Goal: Understand process/instructions: Learn about a topic

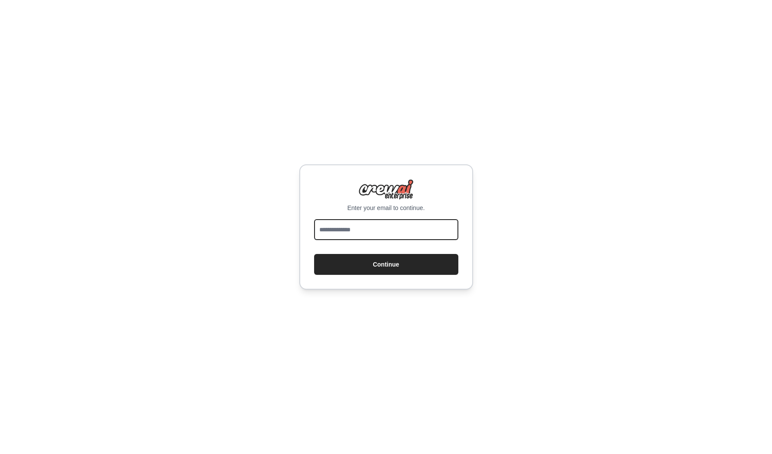
click at [394, 229] on input "email" at bounding box center [386, 229] width 144 height 21
type input "**********"
click at [382, 271] on button "Continue" at bounding box center [386, 264] width 144 height 21
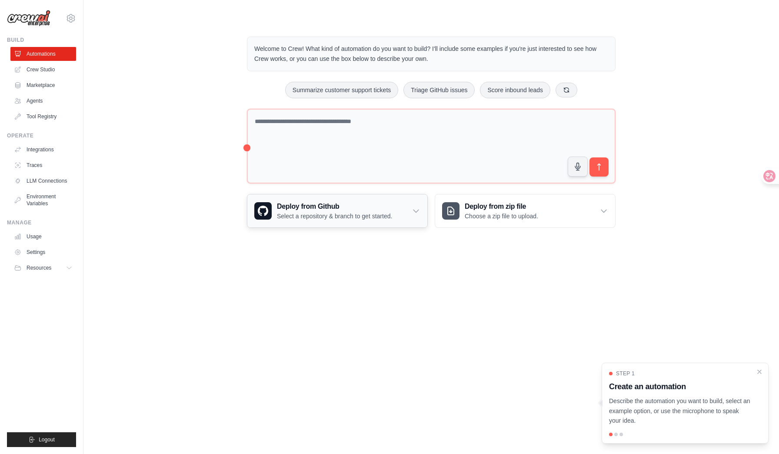
click at [416, 214] on div "Deploy from Github Select a repository & branch to get started." at bounding box center [337, 210] width 180 height 33
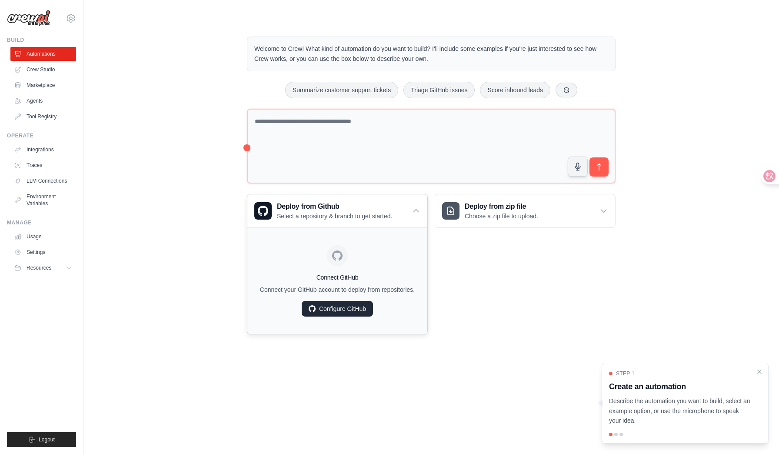
click at [338, 310] on link "Configure GitHub" at bounding box center [337, 309] width 71 height 16
click at [605, 210] on icon at bounding box center [603, 211] width 5 height 3
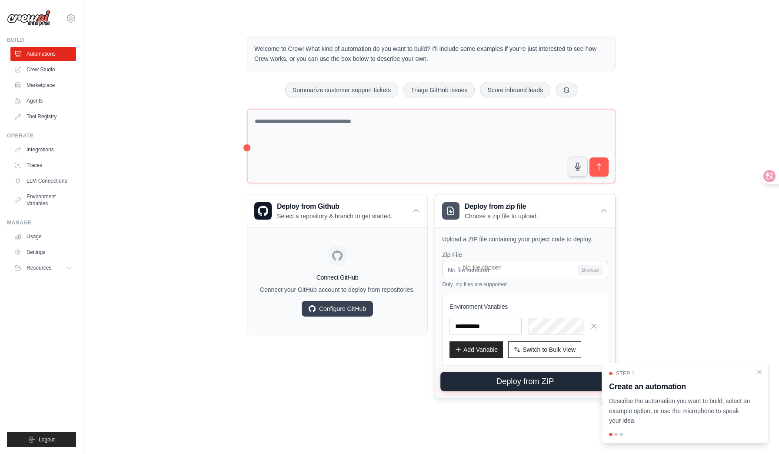
click at [519, 382] on button "Deploy from ZIP" at bounding box center [524, 381] width 169 height 19
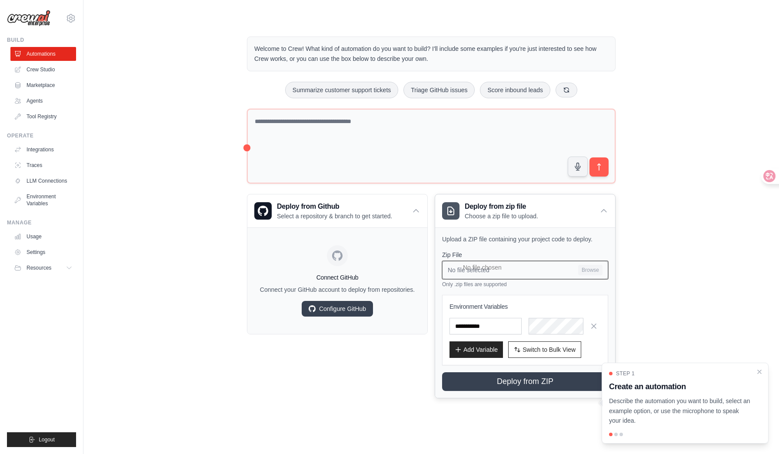
click at [481, 272] on input "No file selected Browse" at bounding box center [525, 270] width 166 height 18
click at [349, 309] on link "Configure GitHub" at bounding box center [337, 309] width 71 height 16
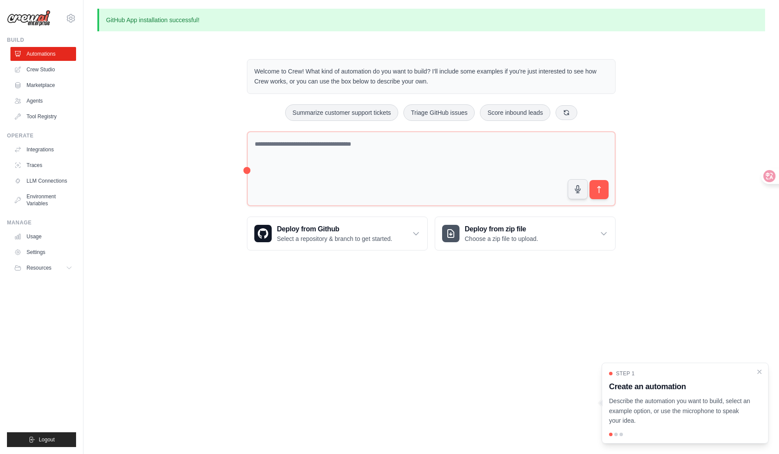
click at [615, 434] on div at bounding box center [615, 433] width 3 height 3
click at [621, 434] on div at bounding box center [620, 433] width 3 height 3
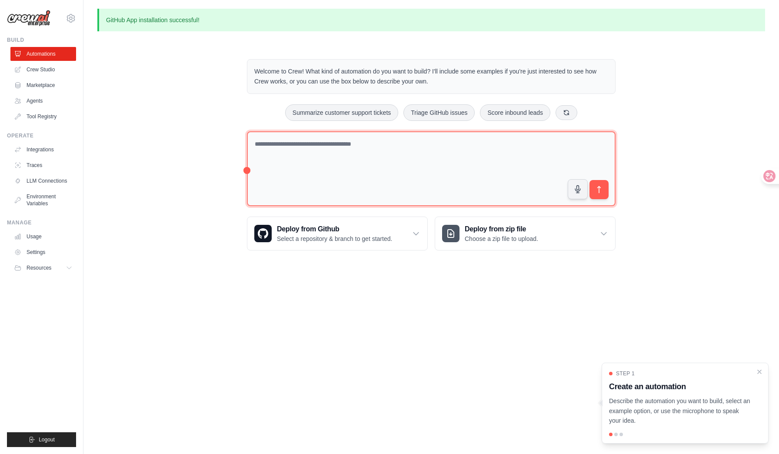
click at [421, 145] on textarea at bounding box center [431, 168] width 368 height 75
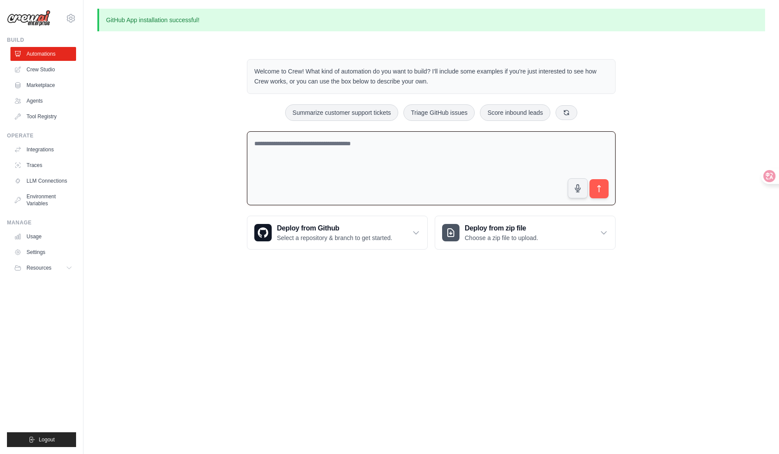
click at [282, 145] on textarea at bounding box center [431, 168] width 368 height 74
type textarea "**********"
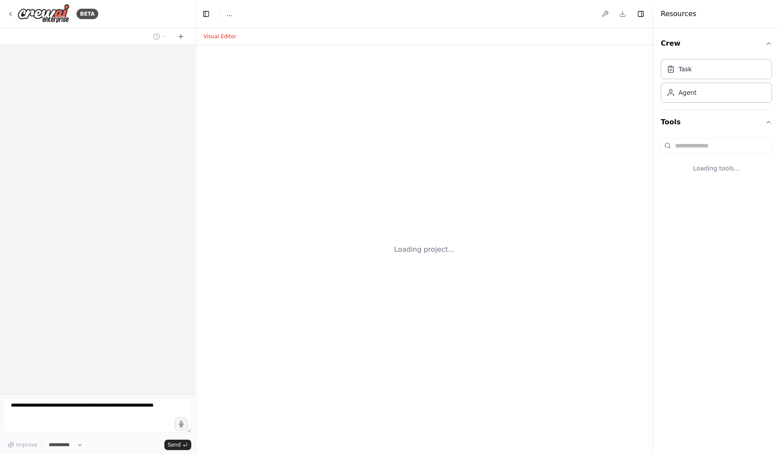
select select "****"
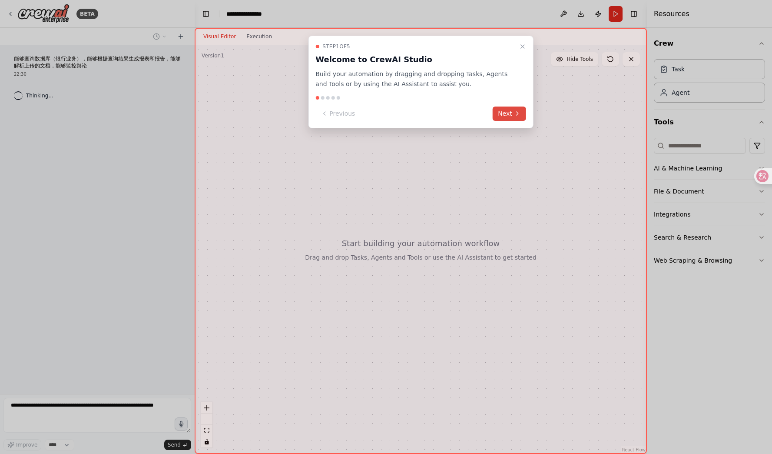
click at [511, 116] on button "Next" at bounding box center [509, 113] width 33 height 14
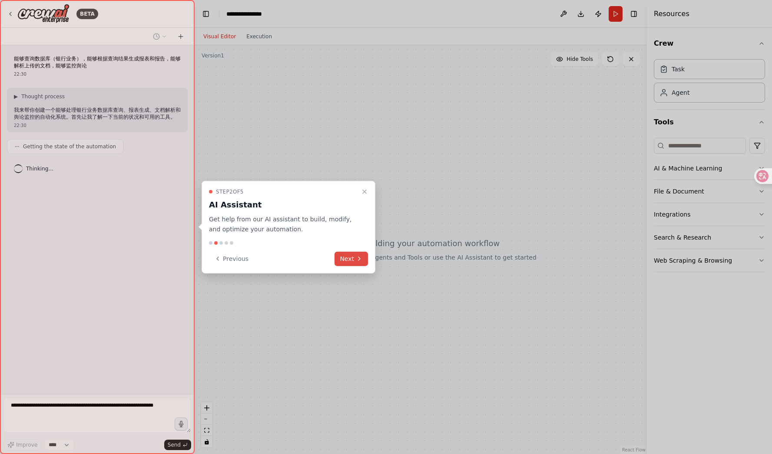
click at [350, 259] on button "Next" at bounding box center [351, 258] width 33 height 14
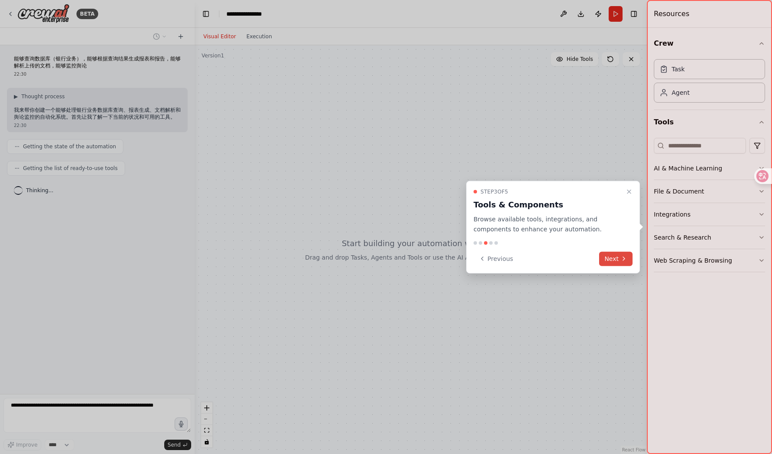
click at [611, 259] on button "Next" at bounding box center [615, 258] width 33 height 14
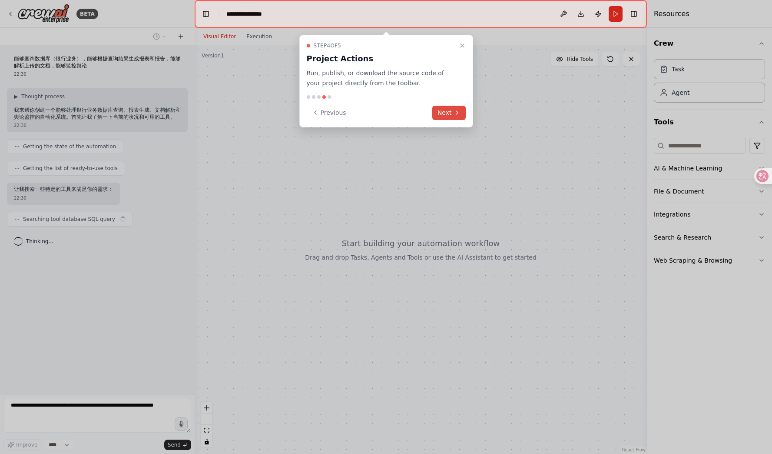
click at [455, 108] on button "Next" at bounding box center [448, 113] width 33 height 14
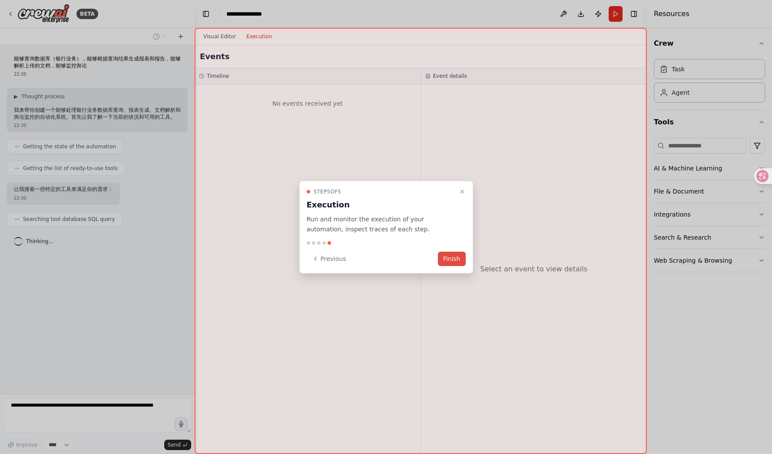
click at [453, 260] on button "Finish" at bounding box center [452, 258] width 28 height 14
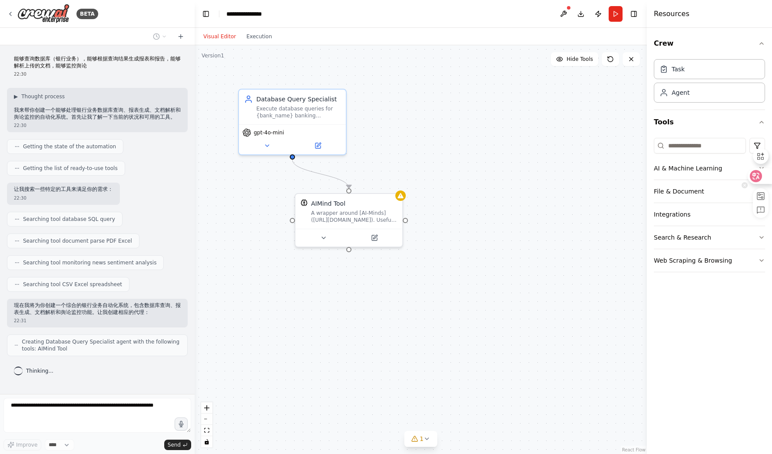
scroll to position [27, 0]
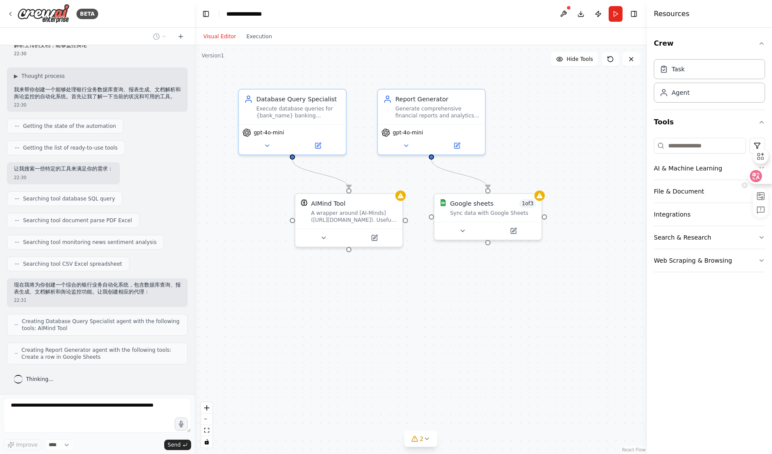
click at [746, 186] on icon at bounding box center [745, 185] width 6 height 6
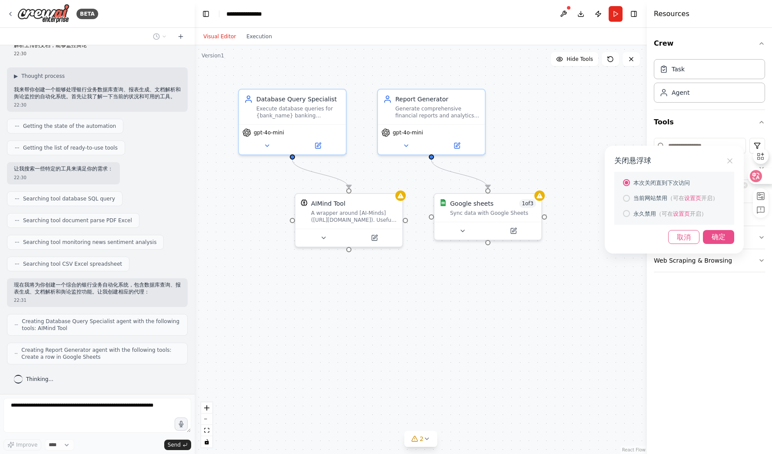
click at [637, 199] on span "当前网站禁用" at bounding box center [651, 198] width 34 height 7
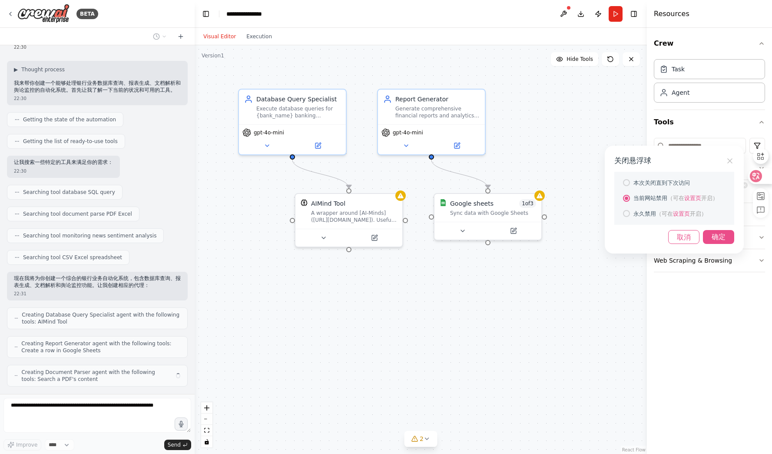
scroll to position [56, 0]
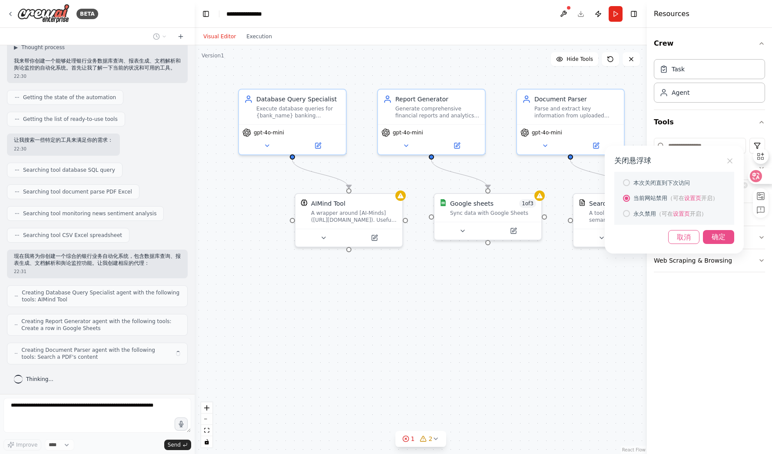
click at [719, 236] on div "确定" at bounding box center [718, 237] width 31 height 14
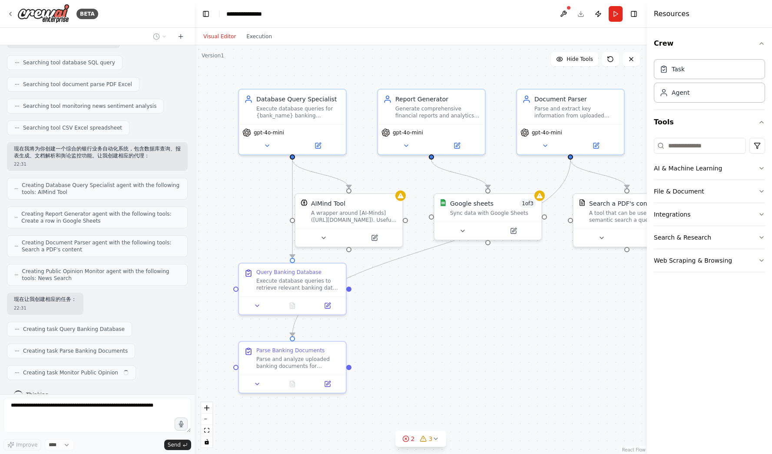
scroll to position [178, 0]
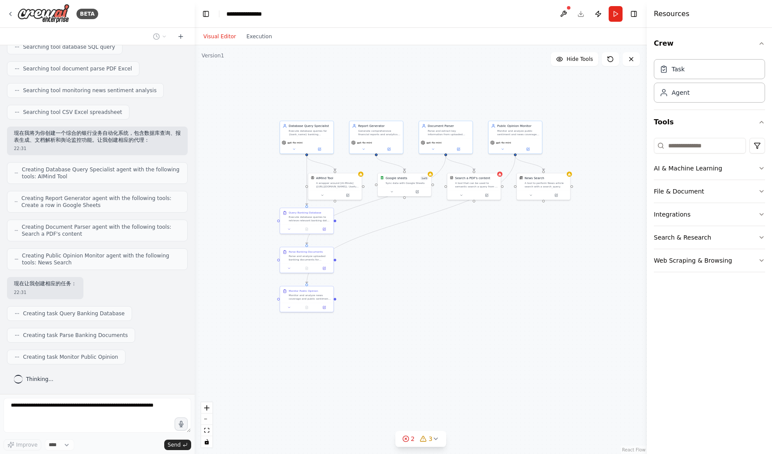
drag, startPoint x: 501, startPoint y: 349, endPoint x: 424, endPoint y: 250, distance: 125.8
click at [424, 250] on div ".deletable-edge-delete-btn { width: 20px; height: 20px; border: 0px solid #ffff…" at bounding box center [421, 249] width 452 height 408
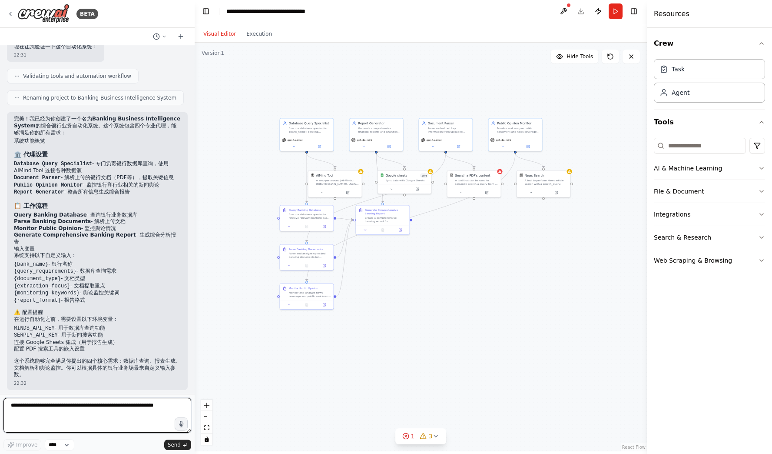
scroll to position [3, 0]
click at [764, 168] on icon "button" at bounding box center [761, 168] width 7 height 7
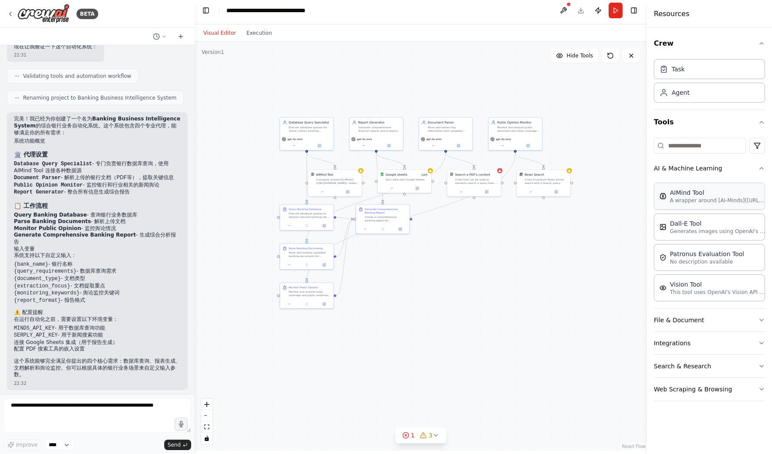
click at [712, 202] on p "A wrapper around [AI-Minds](https://mindsdb.com/minds). Useful for when you nee…" at bounding box center [718, 200] width 96 height 7
click at [69, 445] on select "****" at bounding box center [60, 444] width 30 height 11
drag, startPoint x: 69, startPoint y: 445, endPoint x: 77, endPoint y: 444, distance: 8.3
click at [69, 445] on select "****" at bounding box center [60, 444] width 30 height 11
click at [614, 12] on button "Run" at bounding box center [616, 11] width 14 height 16
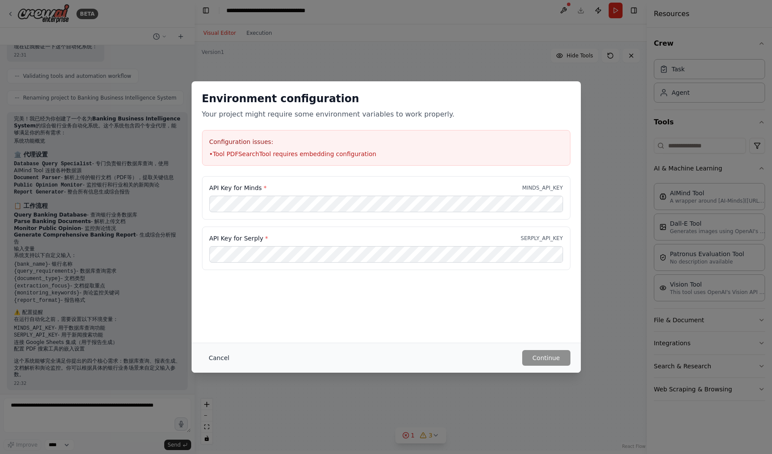
click at [216, 357] on button "Cancel" at bounding box center [219, 358] width 34 height 16
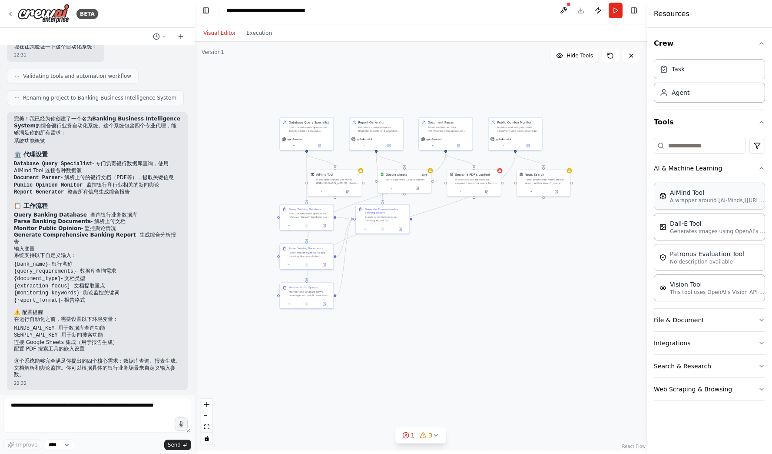
click at [698, 204] on div "AIMind Tool A wrapper around [AI-Minds](https://mindsdb.com/minds). Useful for …" at bounding box center [709, 196] width 111 height 27
click at [721, 234] on div "Dall-E Tool Generates images using OpenAI's Dall-E model." at bounding box center [709, 226] width 111 height 27
click at [710, 261] on p "No description available" at bounding box center [707, 261] width 74 height 7
click at [706, 295] on div "Vision Tool This tool uses OpenAI's Vision API to describe the contents of an i…" at bounding box center [709, 287] width 111 height 27
click at [764, 319] on icon "button" at bounding box center [761, 319] width 7 height 7
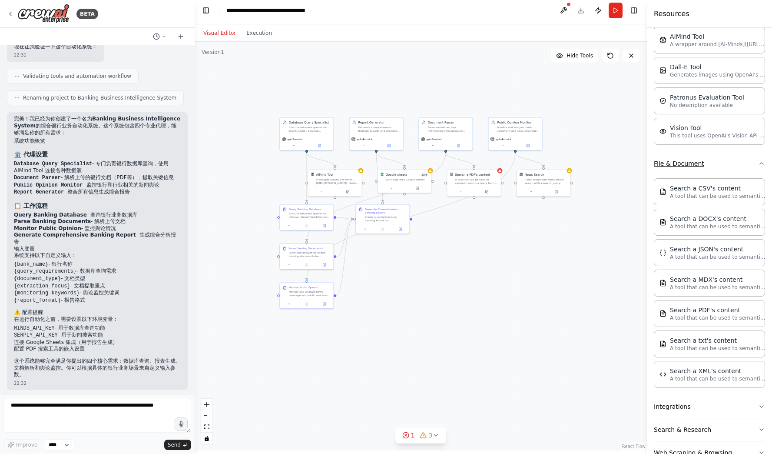
scroll to position [174, 0]
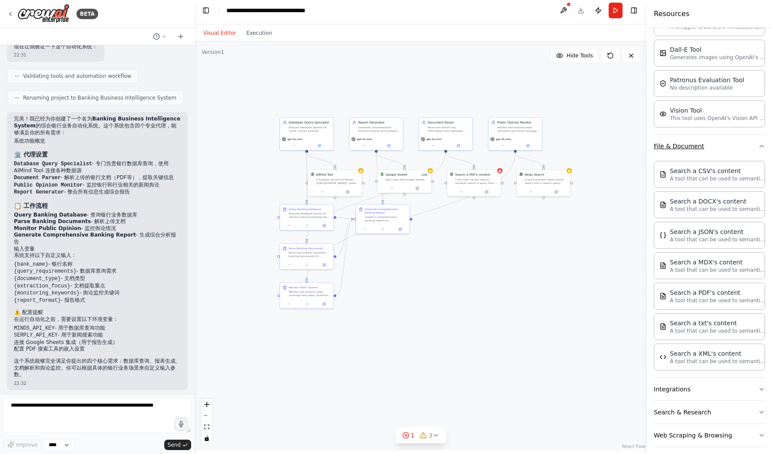
click at [758, 147] on icon "button" at bounding box center [761, 146] width 7 height 7
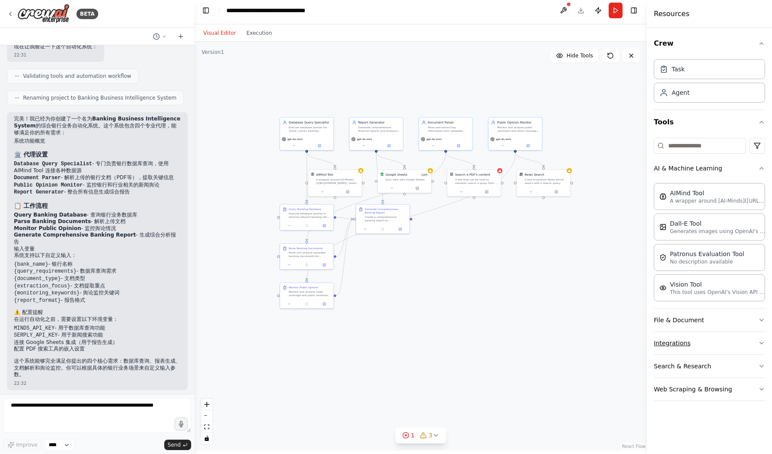
click at [762, 342] on icon "button" at bounding box center [761, 342] width 7 height 7
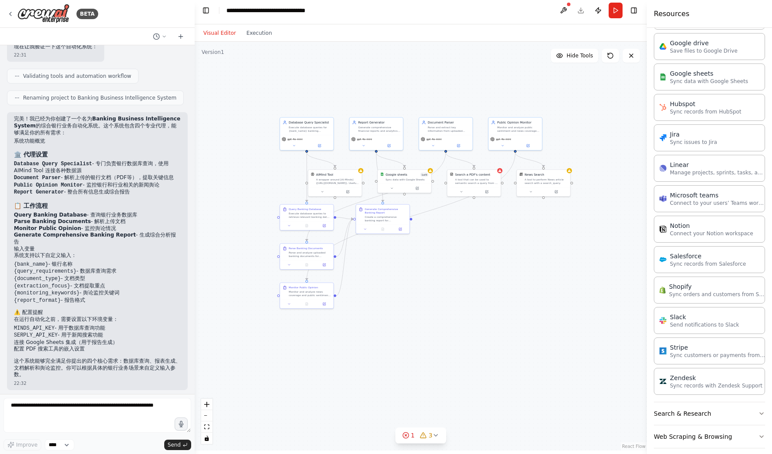
scroll to position [546, 0]
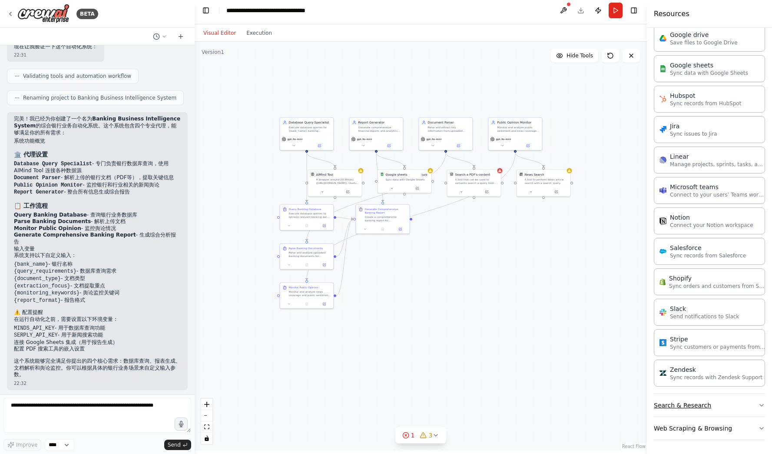
click at [758, 403] on icon "button" at bounding box center [761, 405] width 7 height 7
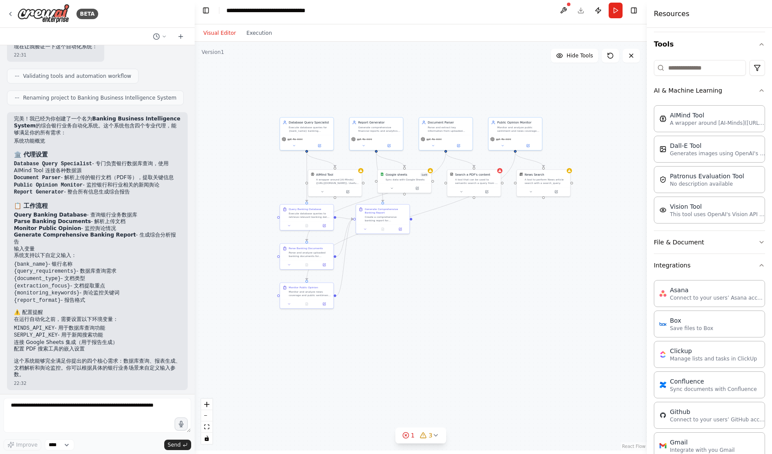
scroll to position [0, 0]
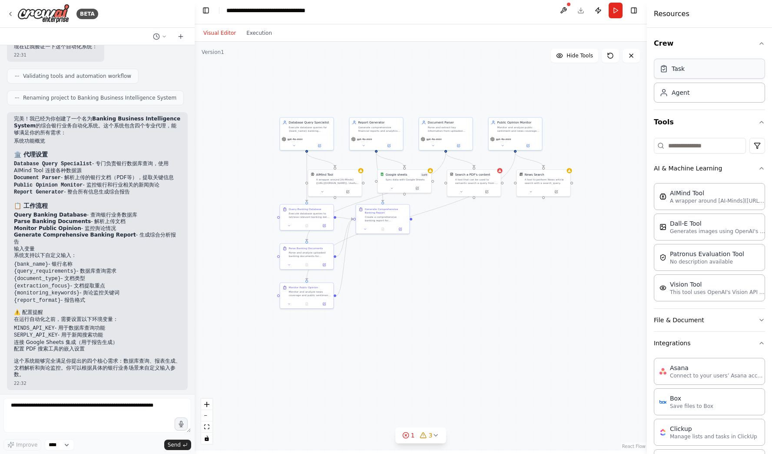
click at [696, 77] on div "Task" at bounding box center [709, 69] width 111 height 20
click at [695, 96] on div "Agent" at bounding box center [709, 92] width 111 height 20
click at [758, 166] on icon "button" at bounding box center [761, 168] width 7 height 7
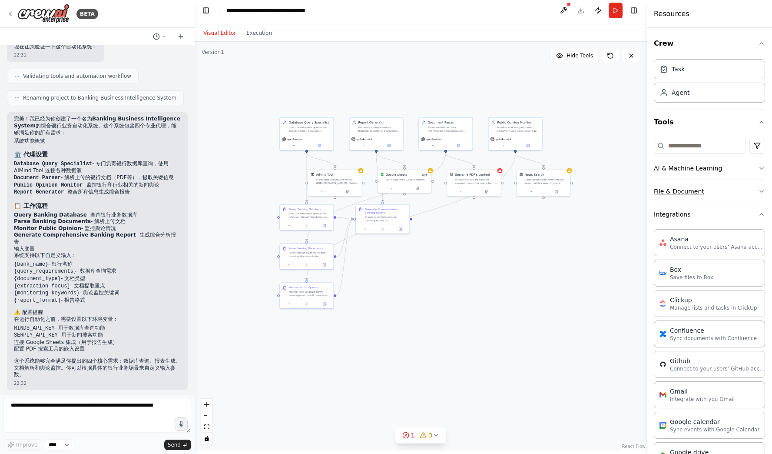
click at [758, 193] on icon "button" at bounding box center [761, 191] width 7 height 7
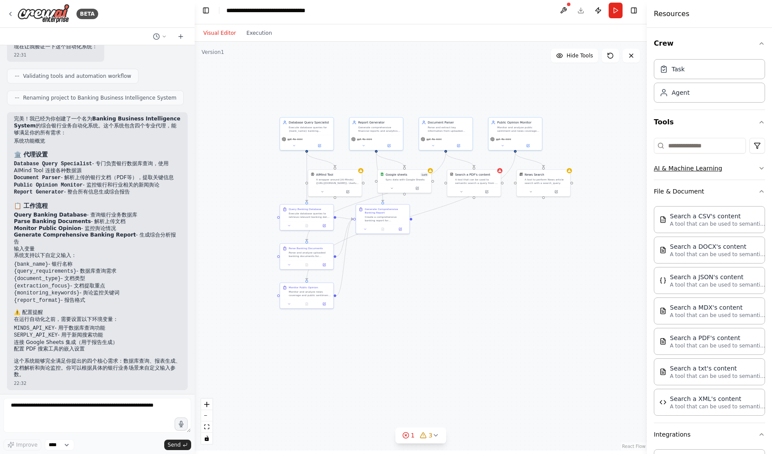
click at [760, 167] on icon "button" at bounding box center [761, 168] width 3 height 2
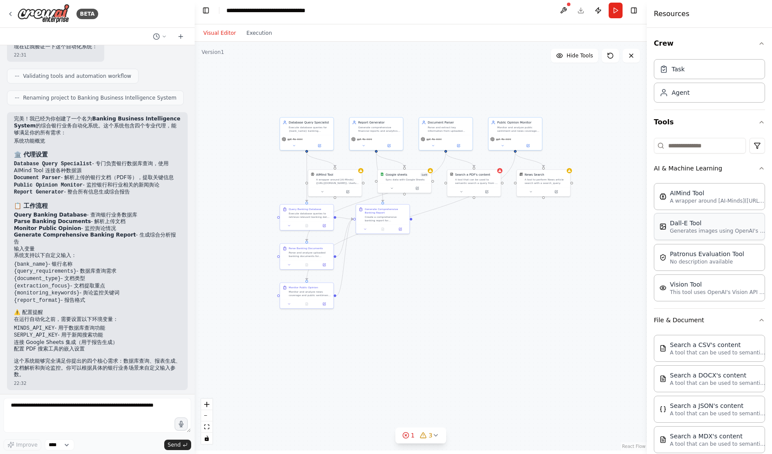
click at [711, 226] on div "Dall-E Tool" at bounding box center [718, 223] width 96 height 9
click at [709, 261] on p "No description available" at bounding box center [707, 261] width 74 height 7
click at [700, 290] on p "This tool uses OpenAI's Vision API to describe the contents of an image." at bounding box center [718, 291] width 96 height 7
click at [294, 215] on div "Execute database queries to retrieve relevant banking data for {bank_name} incl…" at bounding box center [310, 214] width 42 height 7
click at [302, 219] on div "Query Banking Database Execute database queries to retrieve relevant banking da…" at bounding box center [306, 212] width 53 height 17
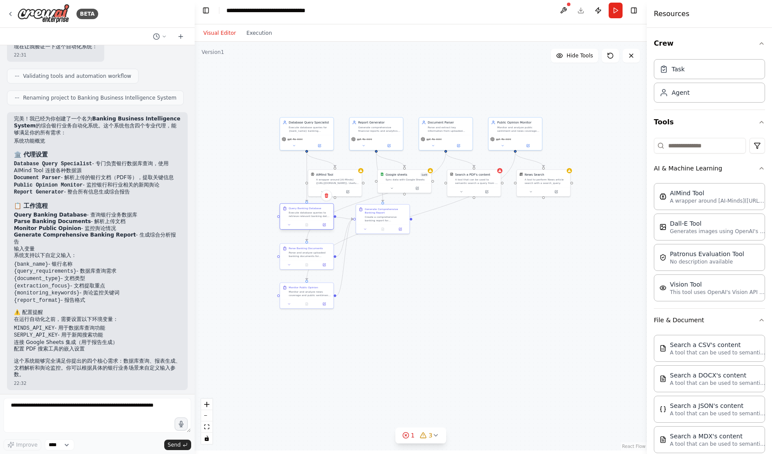
click at [302, 219] on div "Query Banking Database Execute database queries to retrieve relevant banking da…" at bounding box center [306, 212] width 53 height 17
click at [325, 229] on div at bounding box center [306, 224] width 53 height 9
click at [291, 226] on icon at bounding box center [289, 224] width 3 height 3
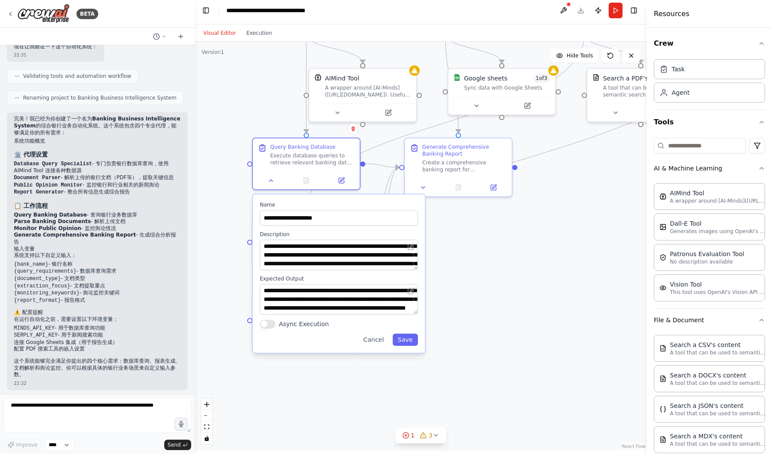
drag, startPoint x: 375, startPoint y: 244, endPoint x: 487, endPoint y: 251, distance: 111.5
click at [391, 256] on textarea "**********" at bounding box center [340, 254] width 158 height 30
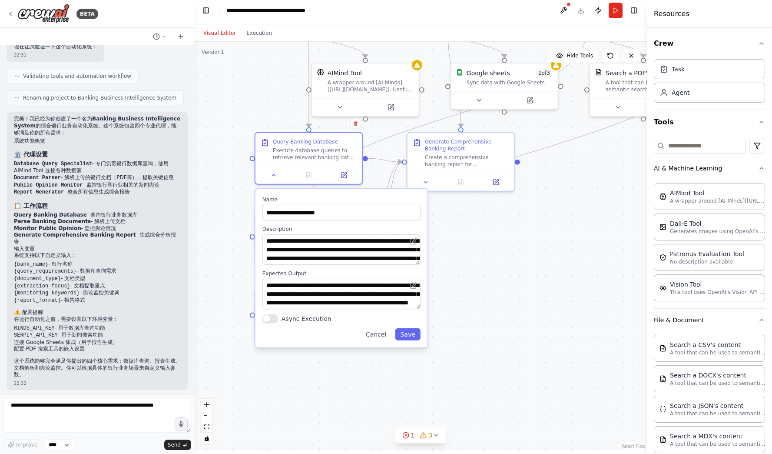
click at [489, 282] on div ".deletable-edge-delete-btn { width: 20px; height: 20px; border: 0px solid #ffff…" at bounding box center [421, 246] width 452 height 408
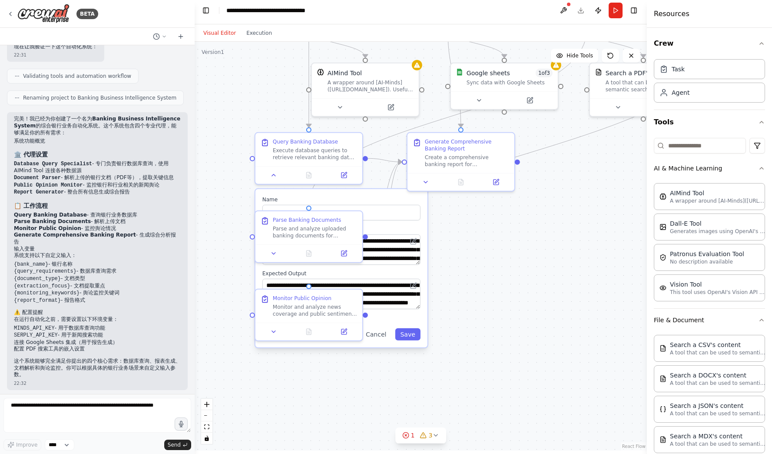
click at [495, 262] on div ".deletable-edge-delete-btn { width: 20px; height: 20px; border: 0px solid #ffff…" at bounding box center [421, 246] width 452 height 408
click at [365, 195] on div "**********" at bounding box center [342, 268] width 172 height 158
click at [344, 252] on icon at bounding box center [345, 251] width 4 height 4
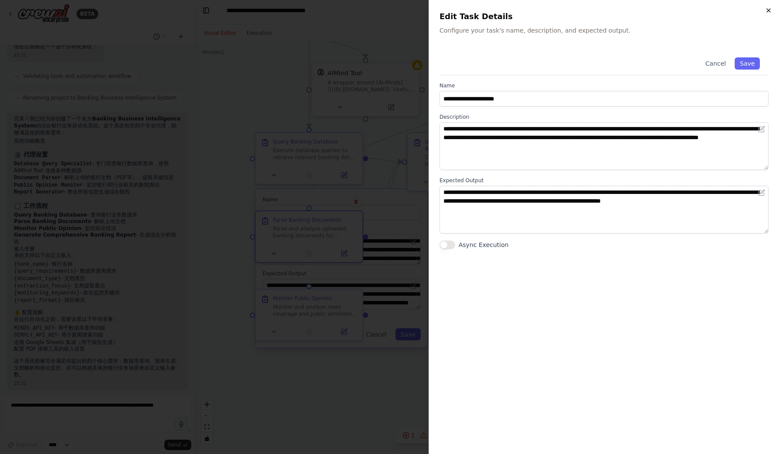
click at [767, 9] on icon "button" at bounding box center [768, 10] width 3 height 3
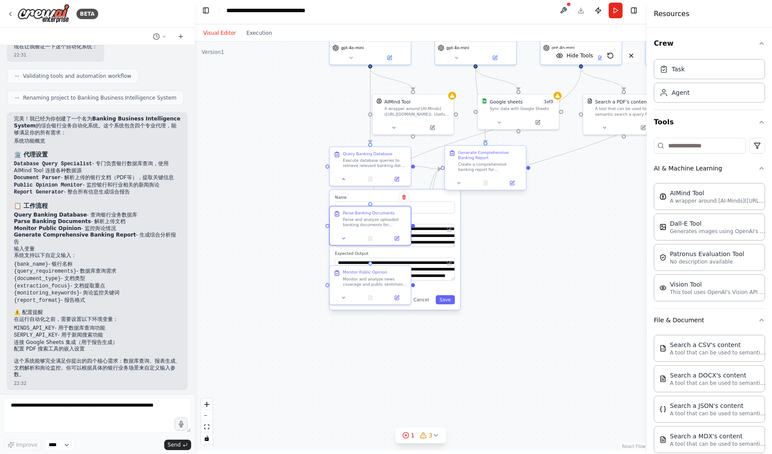
click at [479, 167] on div "Create a comprehensive banking report for {bank_name} by combining database que…" at bounding box center [490, 167] width 64 height 10
click at [491, 170] on div "Create a comprehensive banking report for {bank_name} by combining database que…" at bounding box center [490, 167] width 64 height 10
click at [459, 183] on icon at bounding box center [458, 182] width 5 height 5
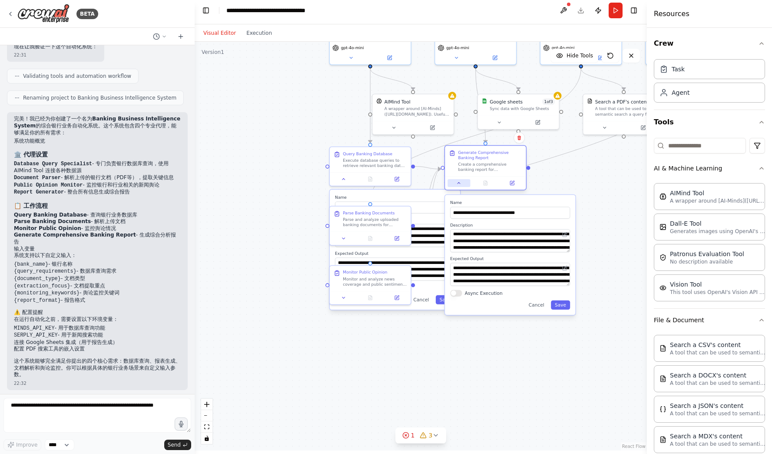
click at [459, 183] on icon at bounding box center [458, 182] width 5 height 5
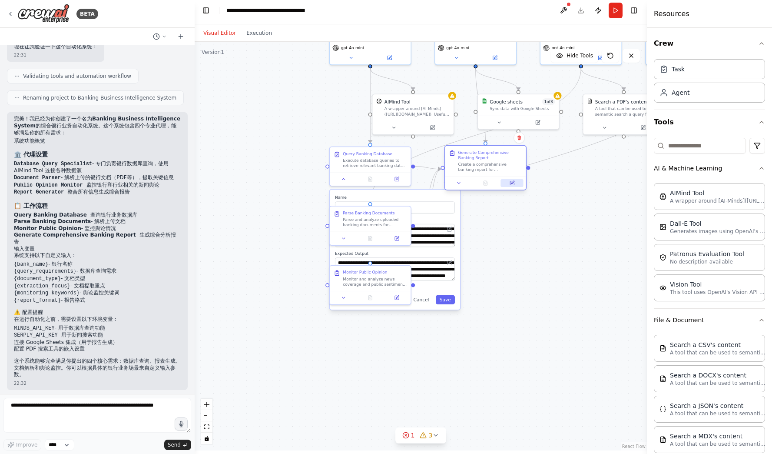
click at [514, 184] on icon at bounding box center [512, 183] width 4 height 4
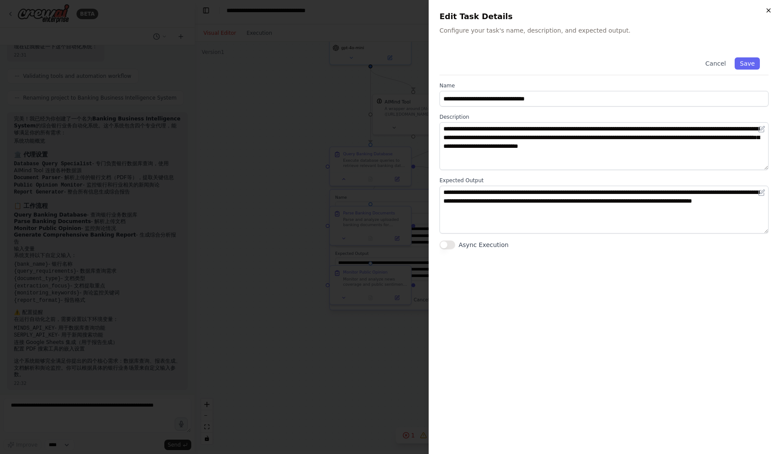
click at [767, 11] on icon "button" at bounding box center [768, 10] width 7 height 7
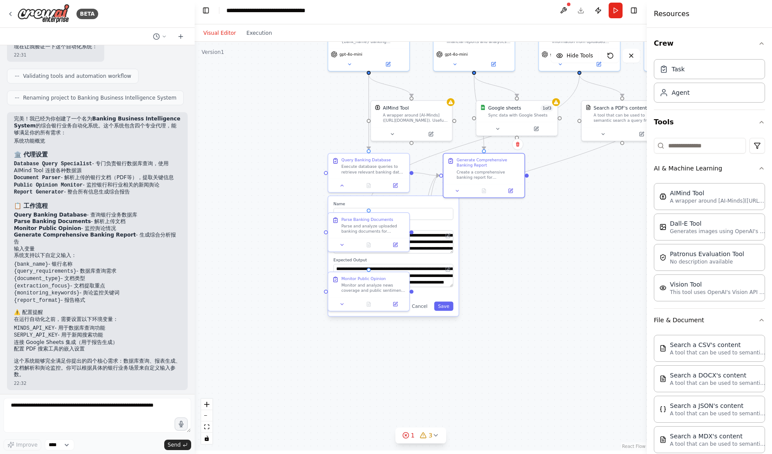
click at [583, 11] on header "**********" at bounding box center [421, 11] width 452 height 28
click at [578, 9] on header "**********" at bounding box center [421, 11] width 452 height 28
click at [566, 6] on button at bounding box center [564, 11] width 14 height 16
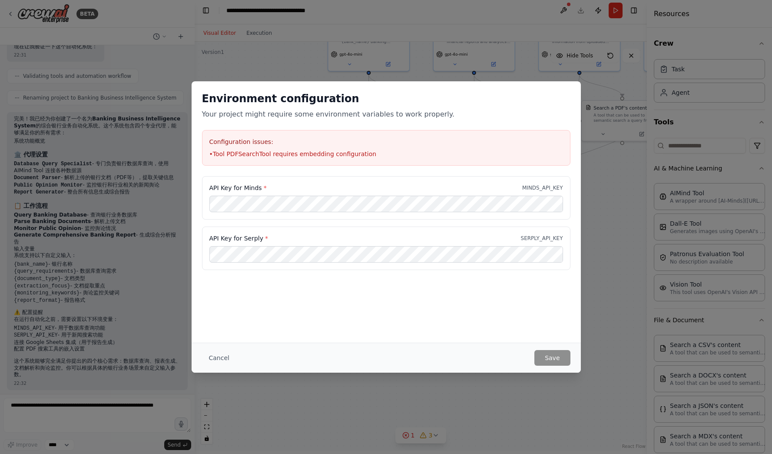
drag, startPoint x: 216, startPoint y: 359, endPoint x: 274, endPoint y: 305, distance: 79.0
click at [216, 357] on button "Cancel" at bounding box center [219, 358] width 34 height 16
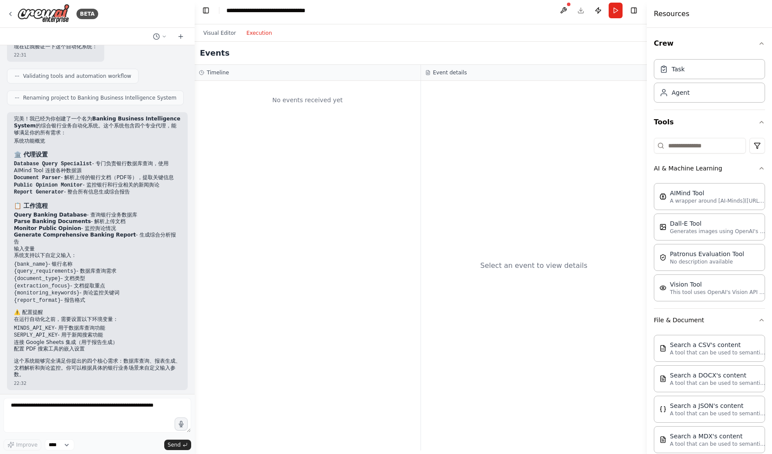
click at [259, 35] on button "Execution" at bounding box center [259, 33] width 36 height 10
click at [224, 31] on button "Visual Editor" at bounding box center [219, 33] width 43 height 10
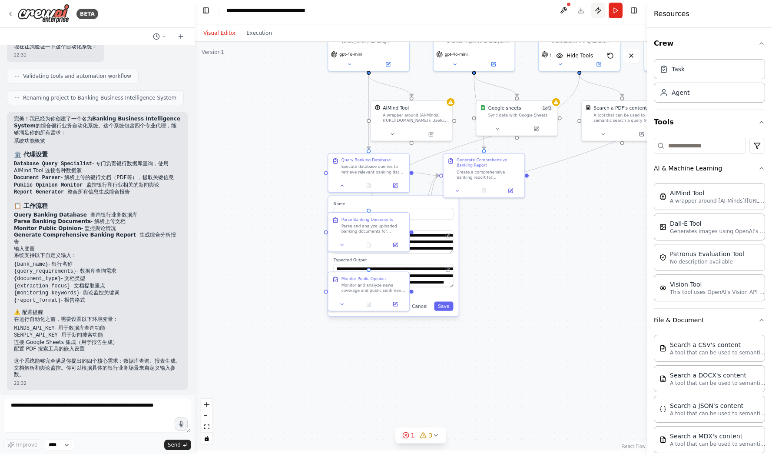
click at [598, 9] on button "Publish" at bounding box center [598, 11] width 14 height 16
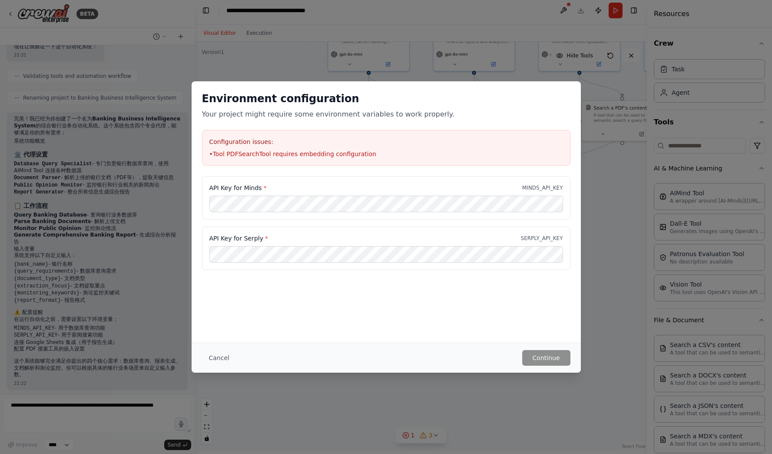
click at [222, 363] on button "Cancel" at bounding box center [219, 358] width 34 height 16
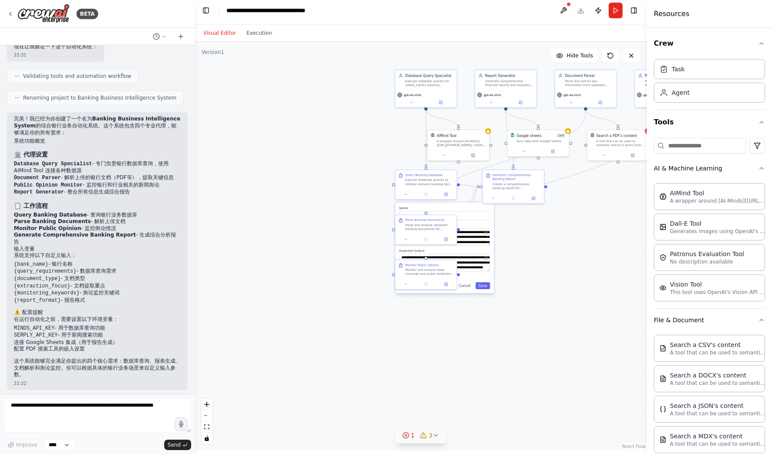
click at [405, 436] on icon at bounding box center [405, 435] width 7 height 7
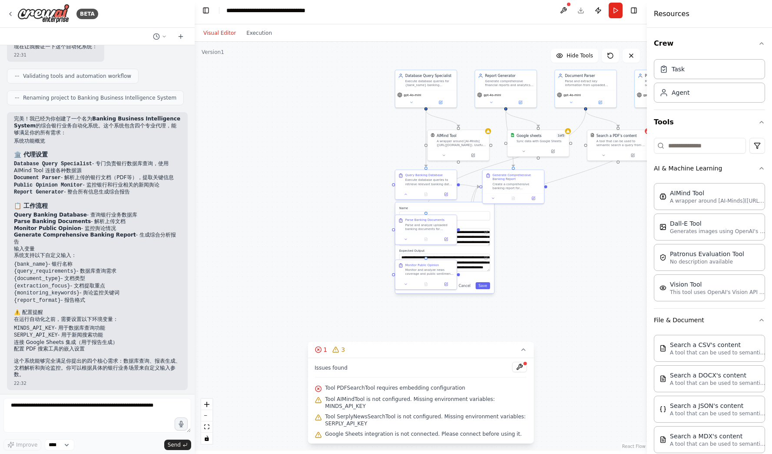
click at [524, 365] on div at bounding box center [525, 363] width 5 height 5
click at [522, 371] on button at bounding box center [519, 367] width 15 height 10
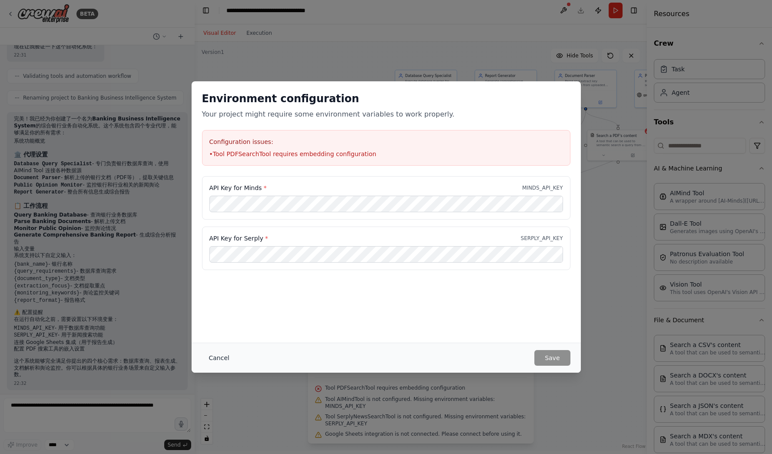
click at [212, 355] on button "Cancel" at bounding box center [219, 358] width 34 height 16
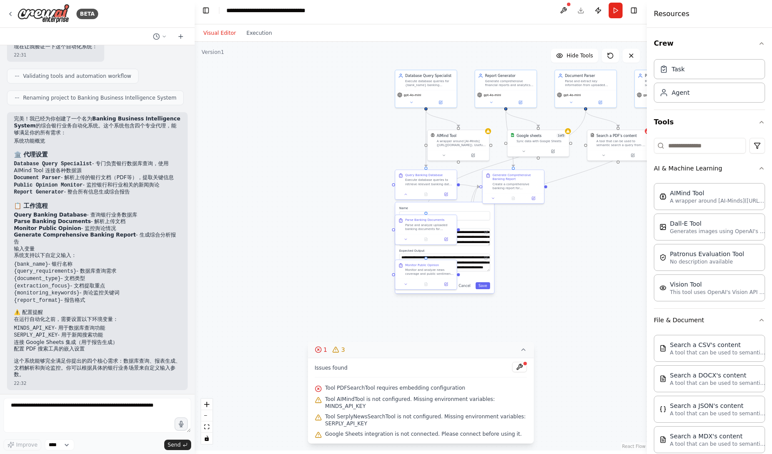
click at [525, 350] on icon at bounding box center [523, 350] width 3 height 2
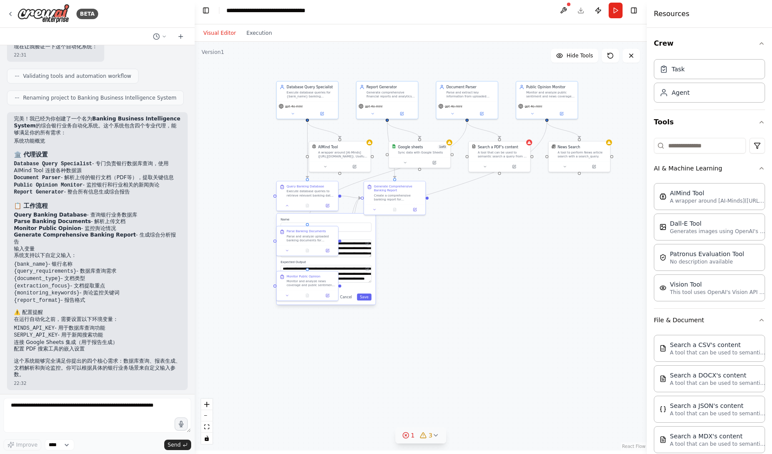
drag, startPoint x: 555, startPoint y: 295, endPoint x: 447, endPoint y: 302, distance: 108.9
click at [566, 61] on button "Hide Tools" at bounding box center [574, 56] width 47 height 14
click at [570, 55] on span "Show Tools" at bounding box center [578, 55] width 29 height 7
click at [570, 55] on span "Hide Tools" at bounding box center [580, 55] width 27 height 7
click at [570, 55] on span "Show Tools" at bounding box center [578, 55] width 29 height 7
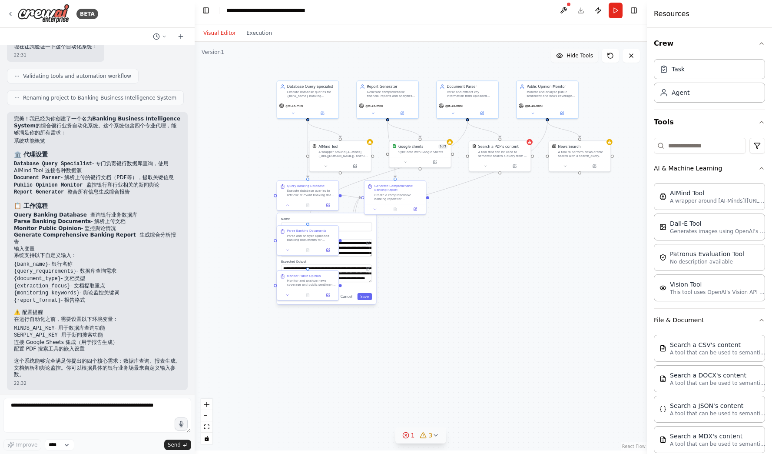
click at [570, 55] on span "Hide Tools" at bounding box center [580, 55] width 27 height 7
click at [570, 55] on span "Show Tools" at bounding box center [578, 55] width 29 height 7
click at [570, 55] on span "Hide Tools" at bounding box center [580, 55] width 27 height 7
click at [570, 55] on span "Show Tools" at bounding box center [578, 55] width 29 height 7
click at [339, 155] on div "A wrapper around [AI-Minds](https://mindsdb.com/minds). Useful for when you nee…" at bounding box center [344, 153] width 50 height 8
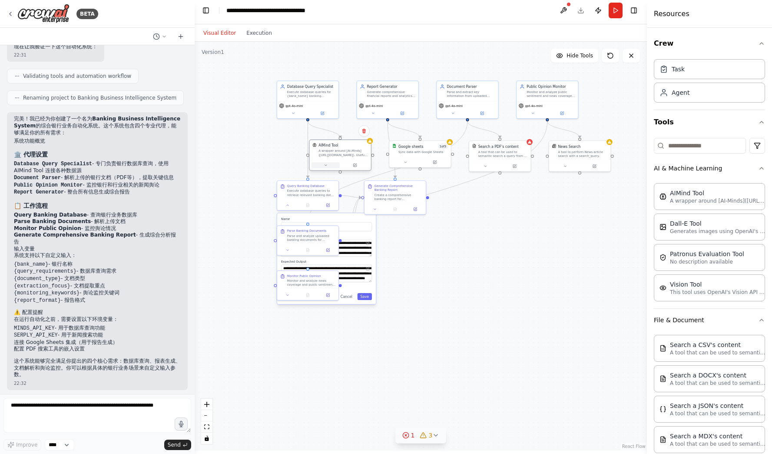
click at [324, 166] on icon at bounding box center [326, 165] width 4 height 4
click at [360, 165] on button at bounding box center [355, 165] width 28 height 6
click at [359, 166] on icon at bounding box center [357, 164] width 3 height 3
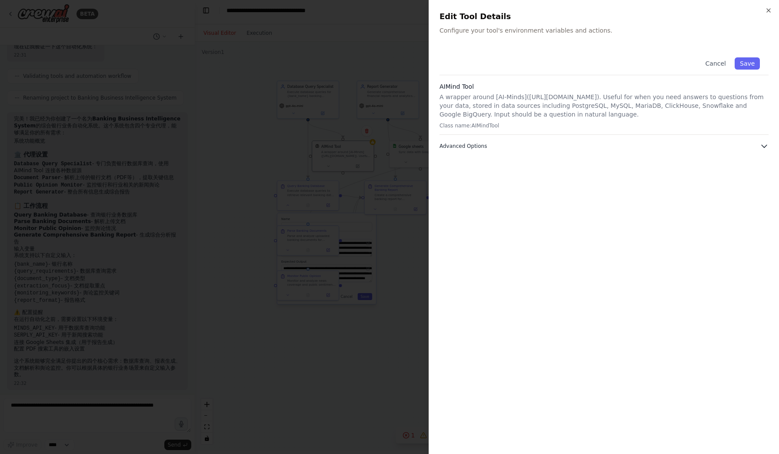
click at [764, 146] on icon "button" at bounding box center [764, 146] width 9 height 9
click at [549, 191] on input "text" at bounding box center [604, 194] width 318 height 16
click at [769, 6] on div "Close Edit Tool Details Configure your tool's environment variables and actions…" at bounding box center [603, 227] width 350 height 454
click at [769, 11] on icon "button" at bounding box center [768, 10] width 7 height 7
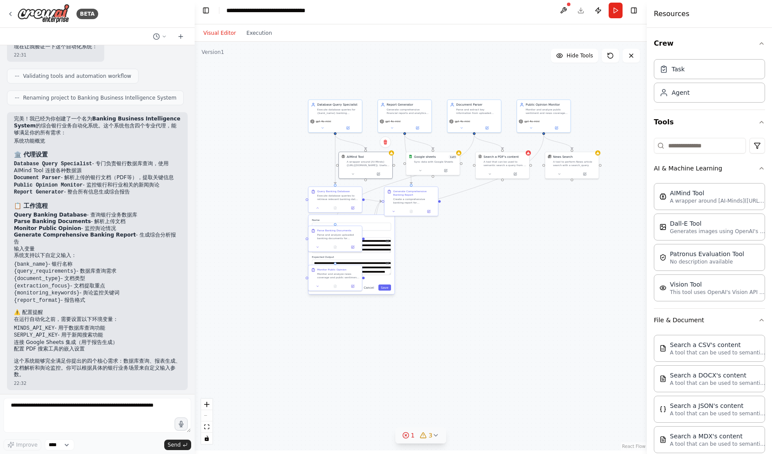
click at [490, 253] on div ".deletable-edge-delete-btn { width: 20px; height: 20px; border: 0px solid #ffff…" at bounding box center [421, 246] width 452 height 408
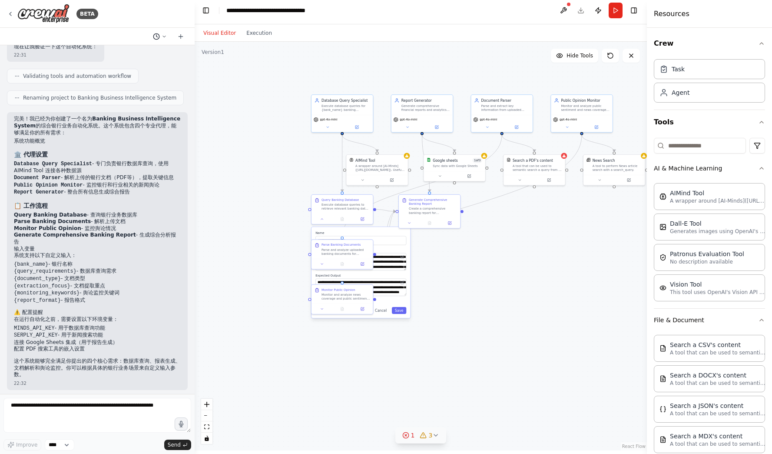
click at [163, 34] on icon at bounding box center [164, 36] width 5 height 5
click at [163, 34] on div at bounding box center [97, 227] width 195 height 454
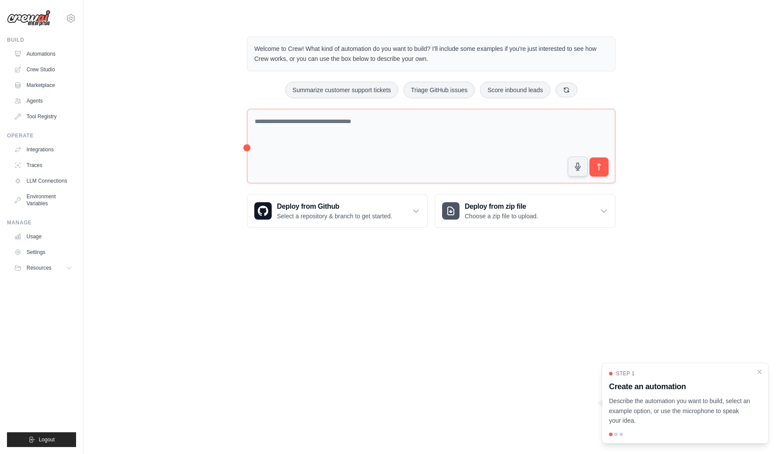
click at [617, 434] on div at bounding box center [685, 433] width 152 height 3
click at [617, 434] on div at bounding box center [615, 433] width 3 height 3
click at [621, 432] on div at bounding box center [620, 433] width 3 height 3
click at [761, 371] on icon "Close walkthrough" at bounding box center [759, 371] width 8 height 8
click at [71, 269] on icon at bounding box center [69, 267] width 7 height 7
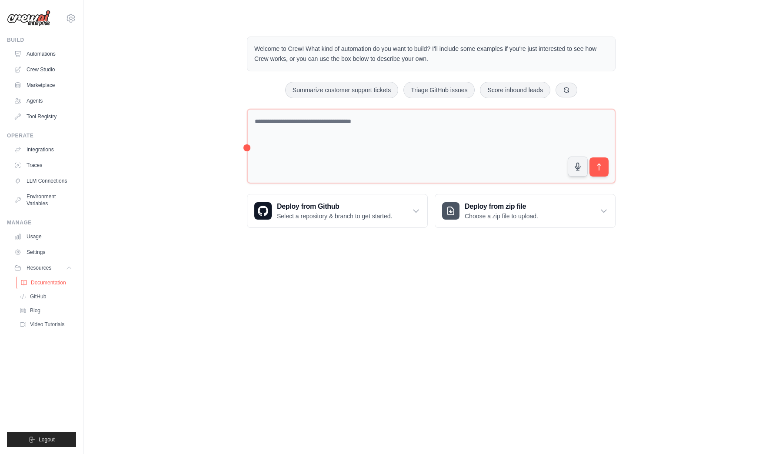
click at [42, 283] on span "Documentation" at bounding box center [48, 282] width 35 height 7
